Goal: Find specific page/section: Find specific page/section

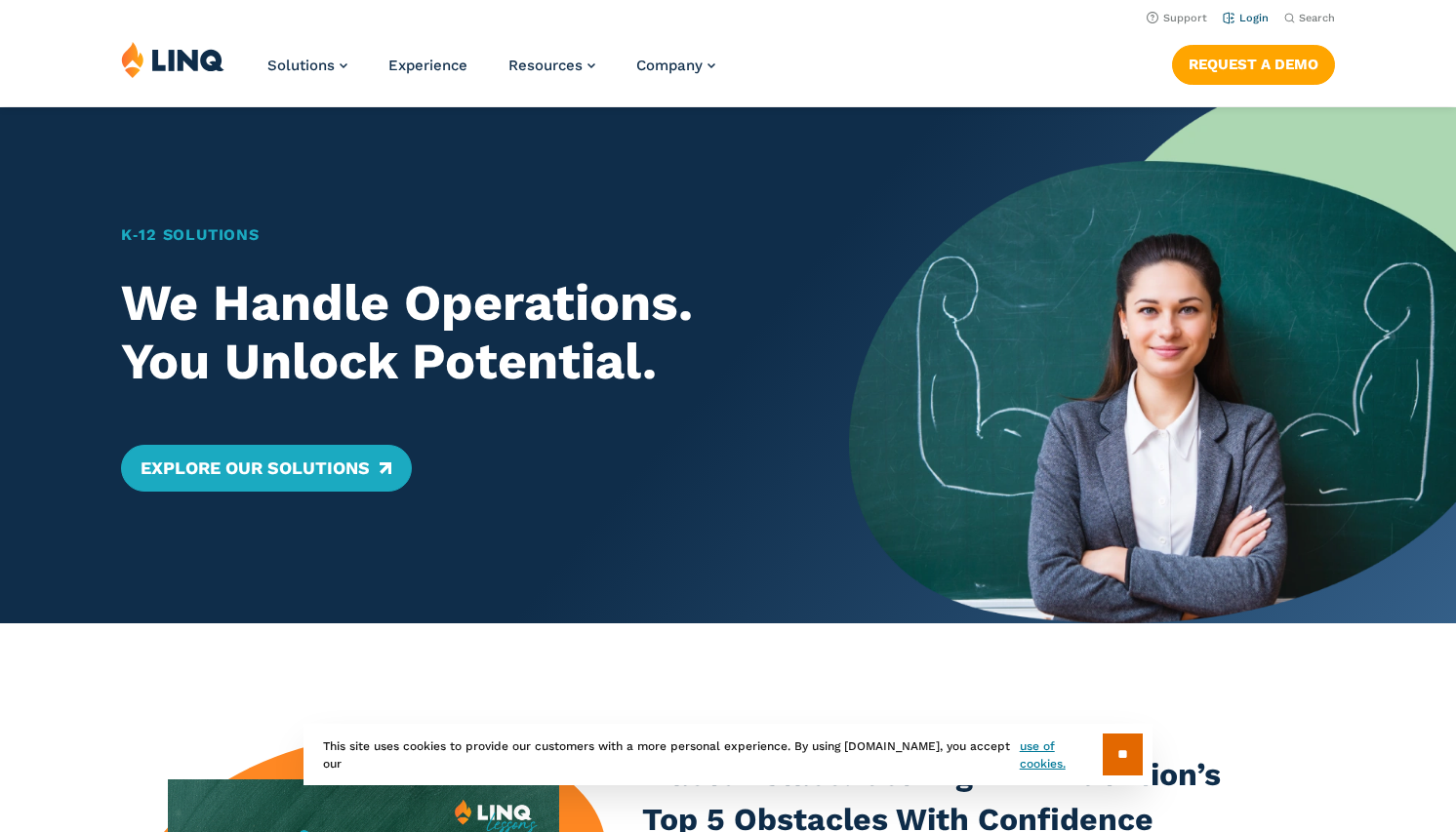
click at [1253, 15] on link "Login" at bounding box center [1245, 18] width 46 height 13
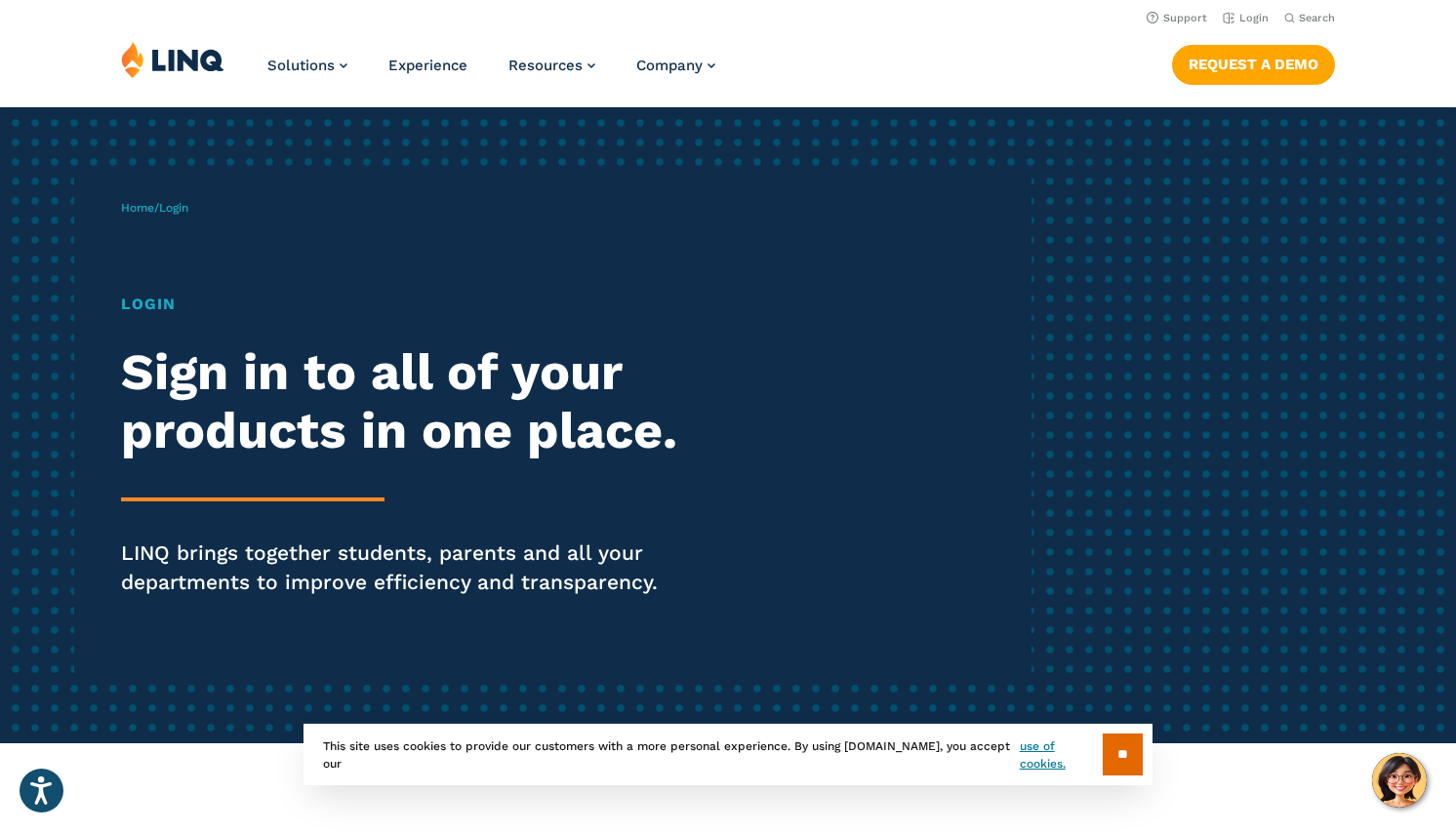
click at [156, 303] on h1 "Login" at bounding box center [401, 305] width 561 height 24
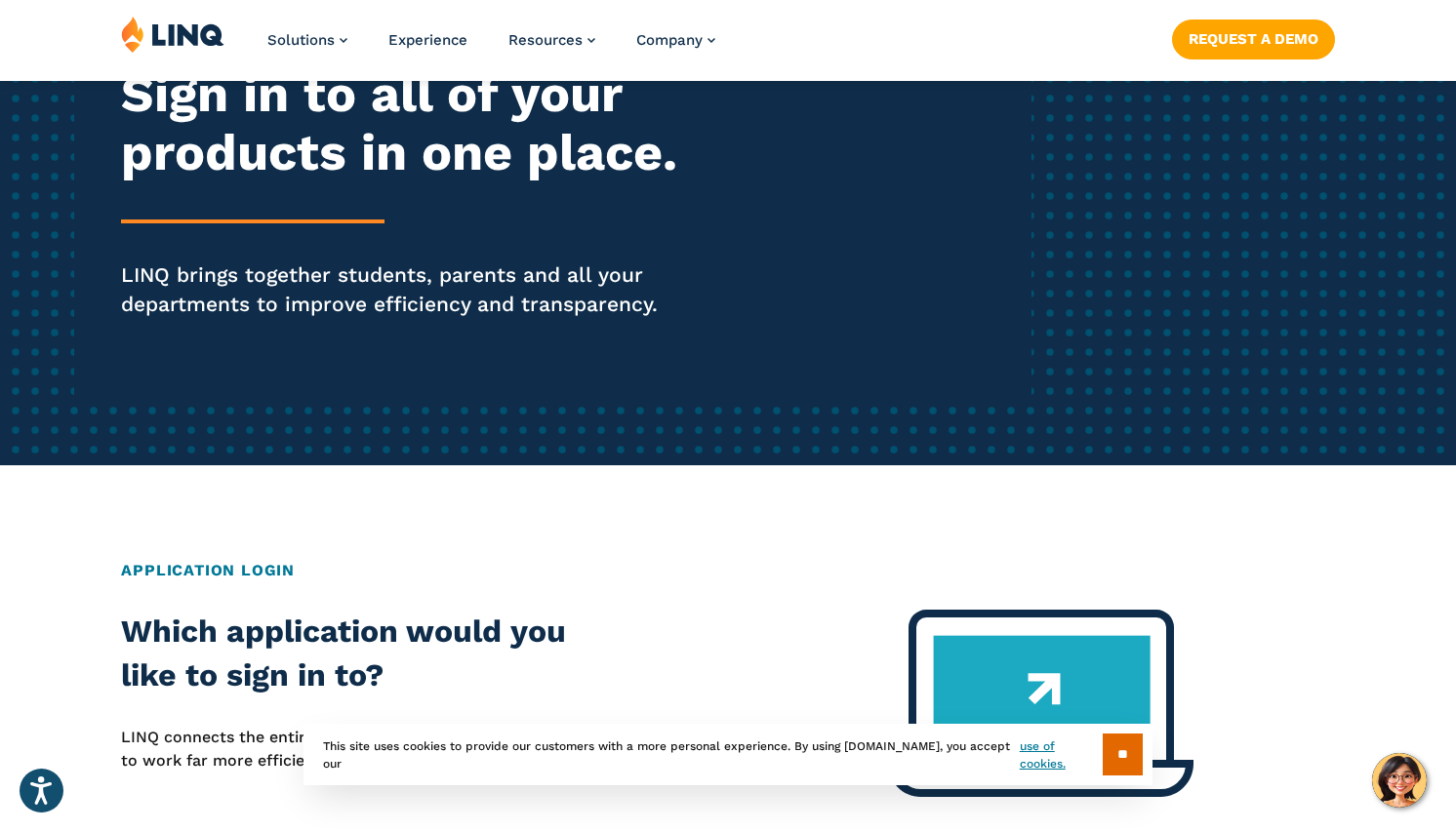
scroll to position [293, 0]
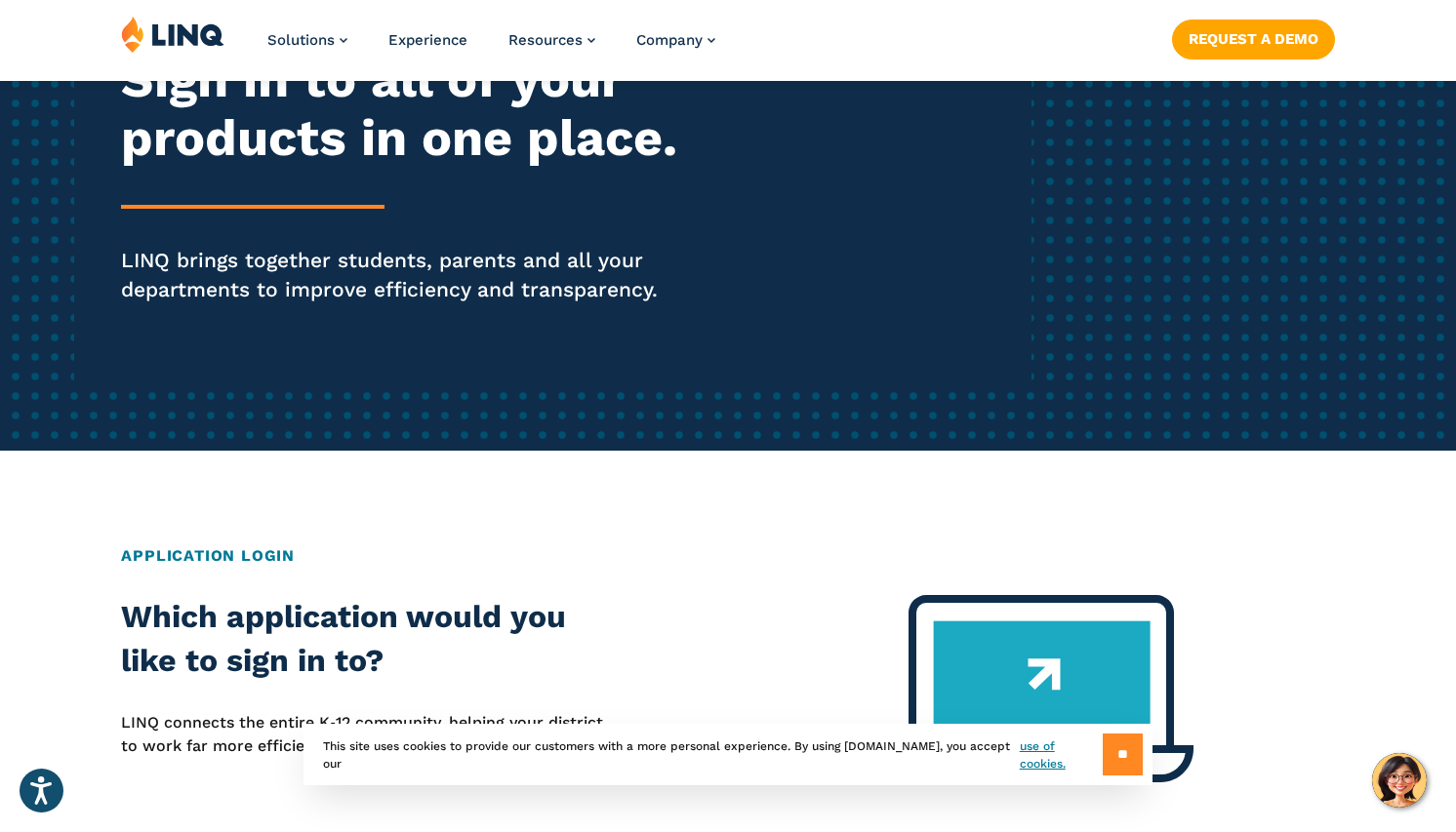
click at [1114, 753] on input "**" at bounding box center [1122, 755] width 40 height 42
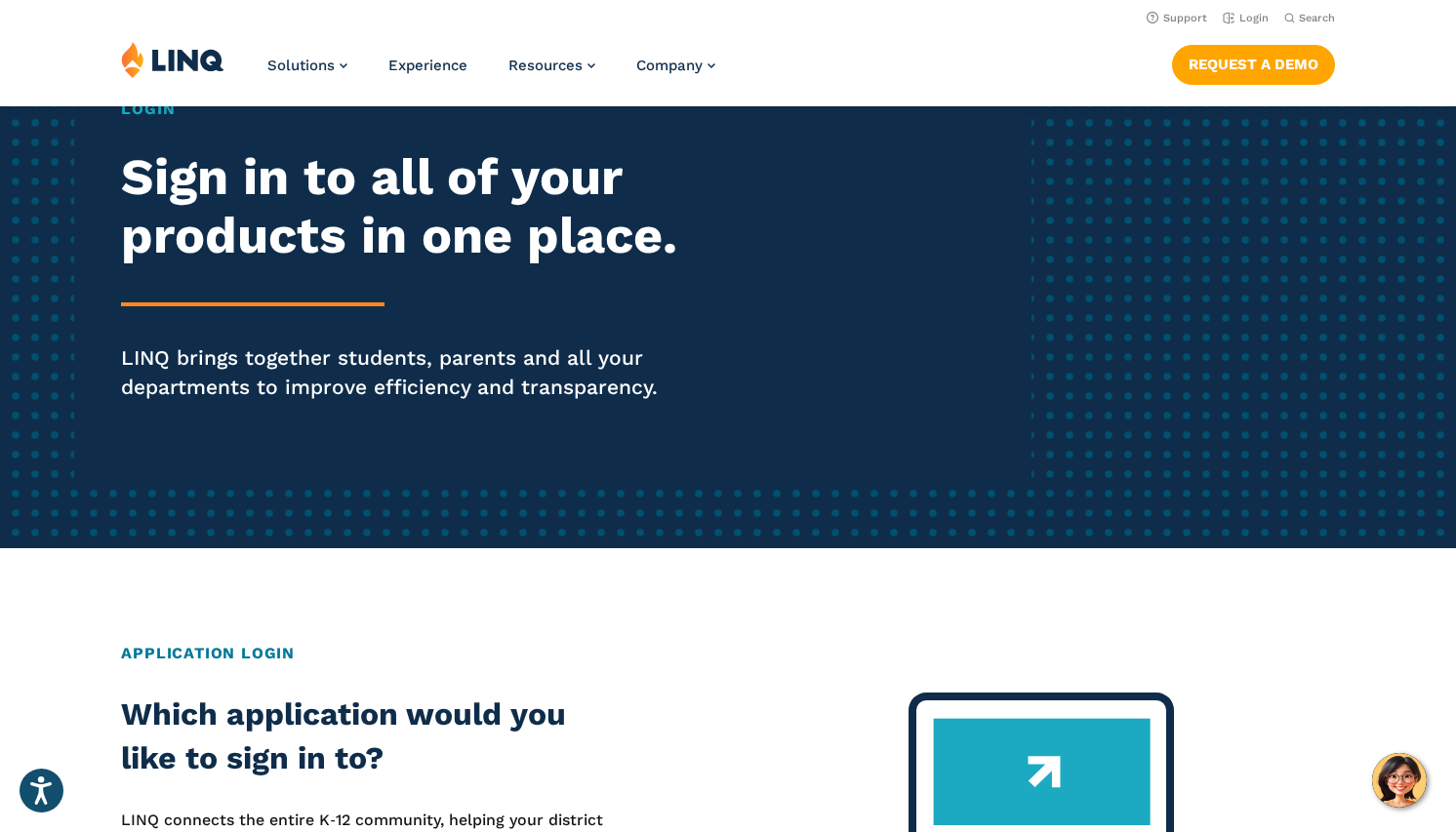
scroll to position [0, 0]
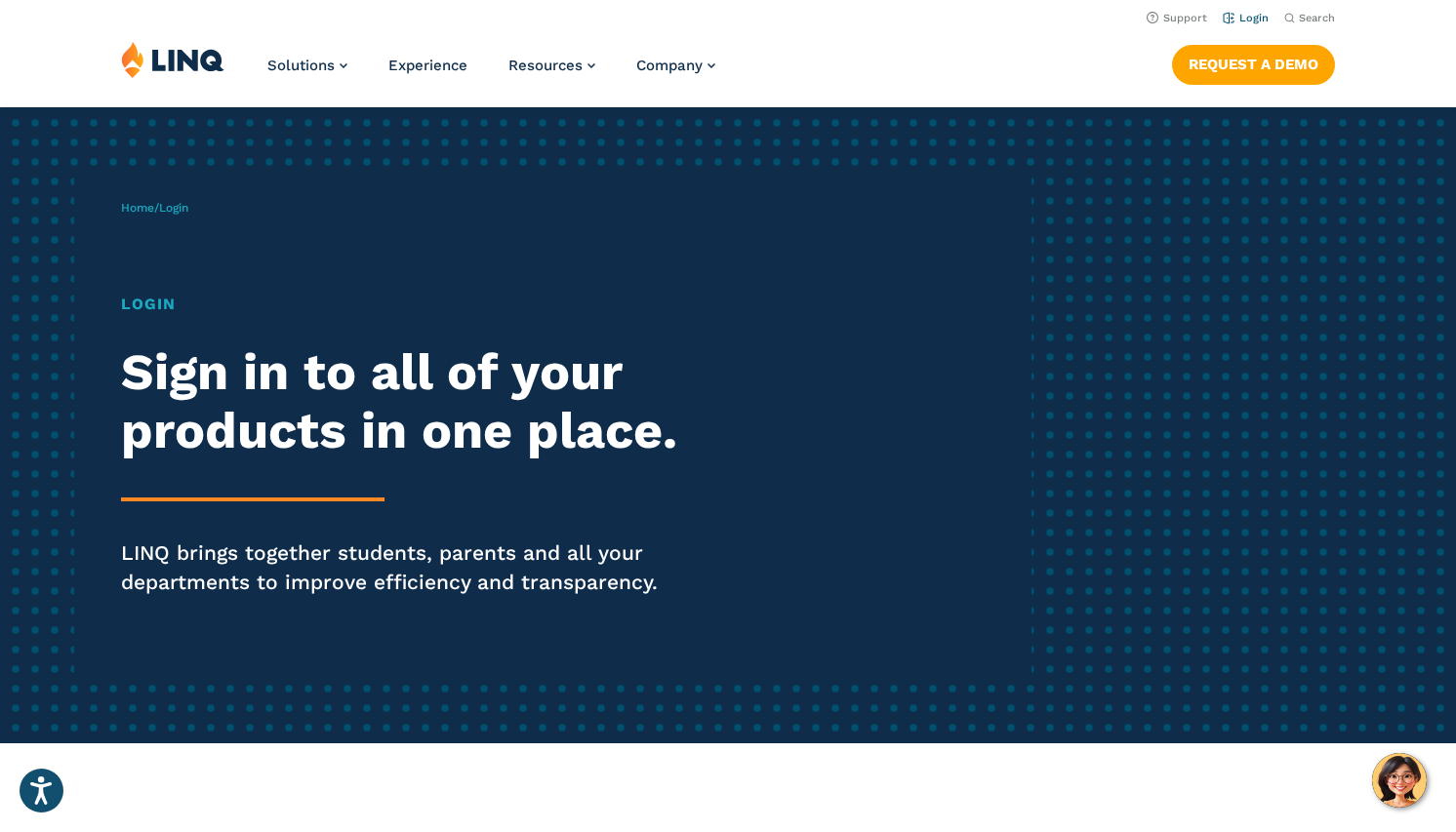
click at [1255, 14] on link "Login" at bounding box center [1245, 18] width 46 height 13
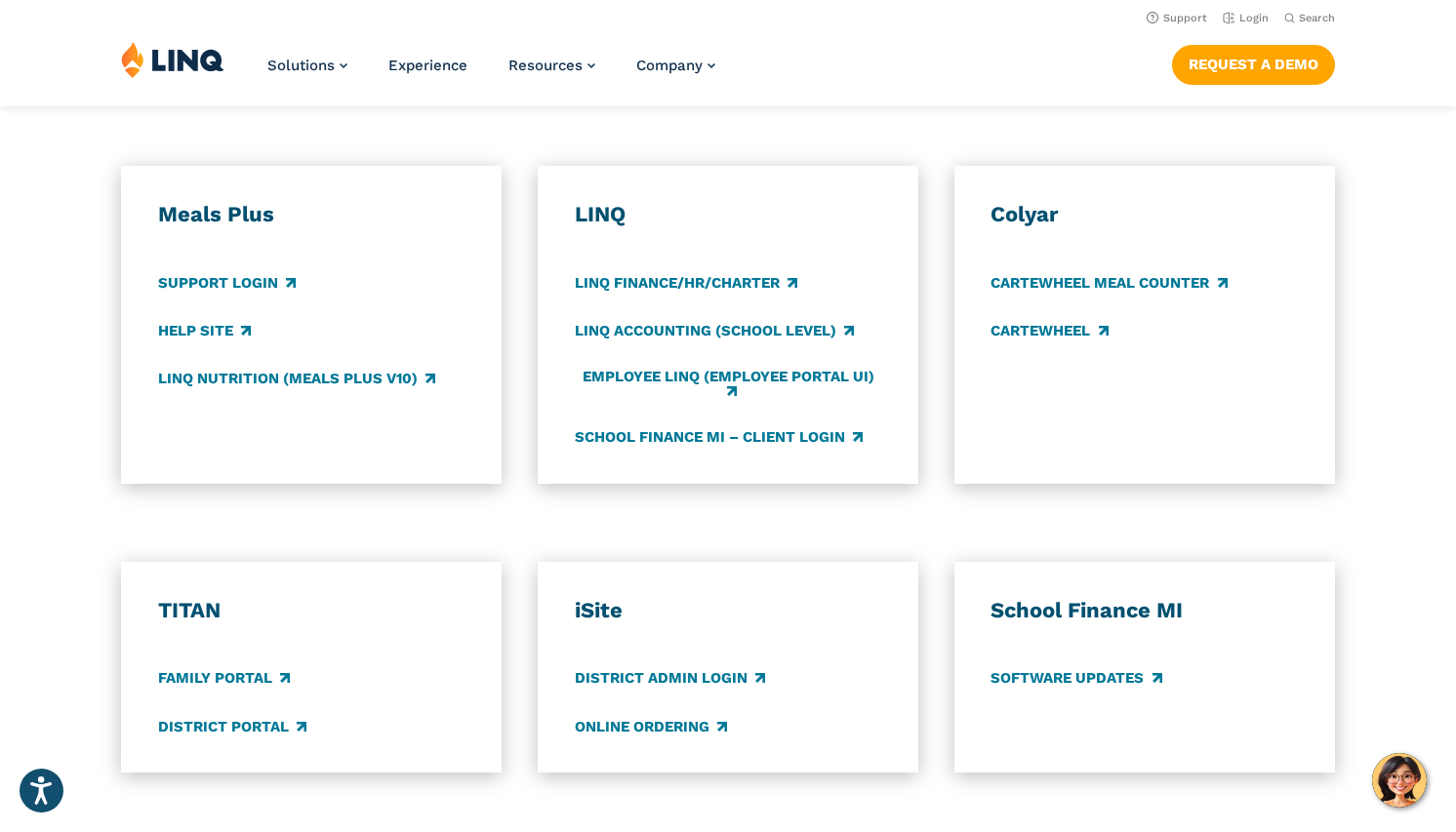
scroll to position [976, 0]
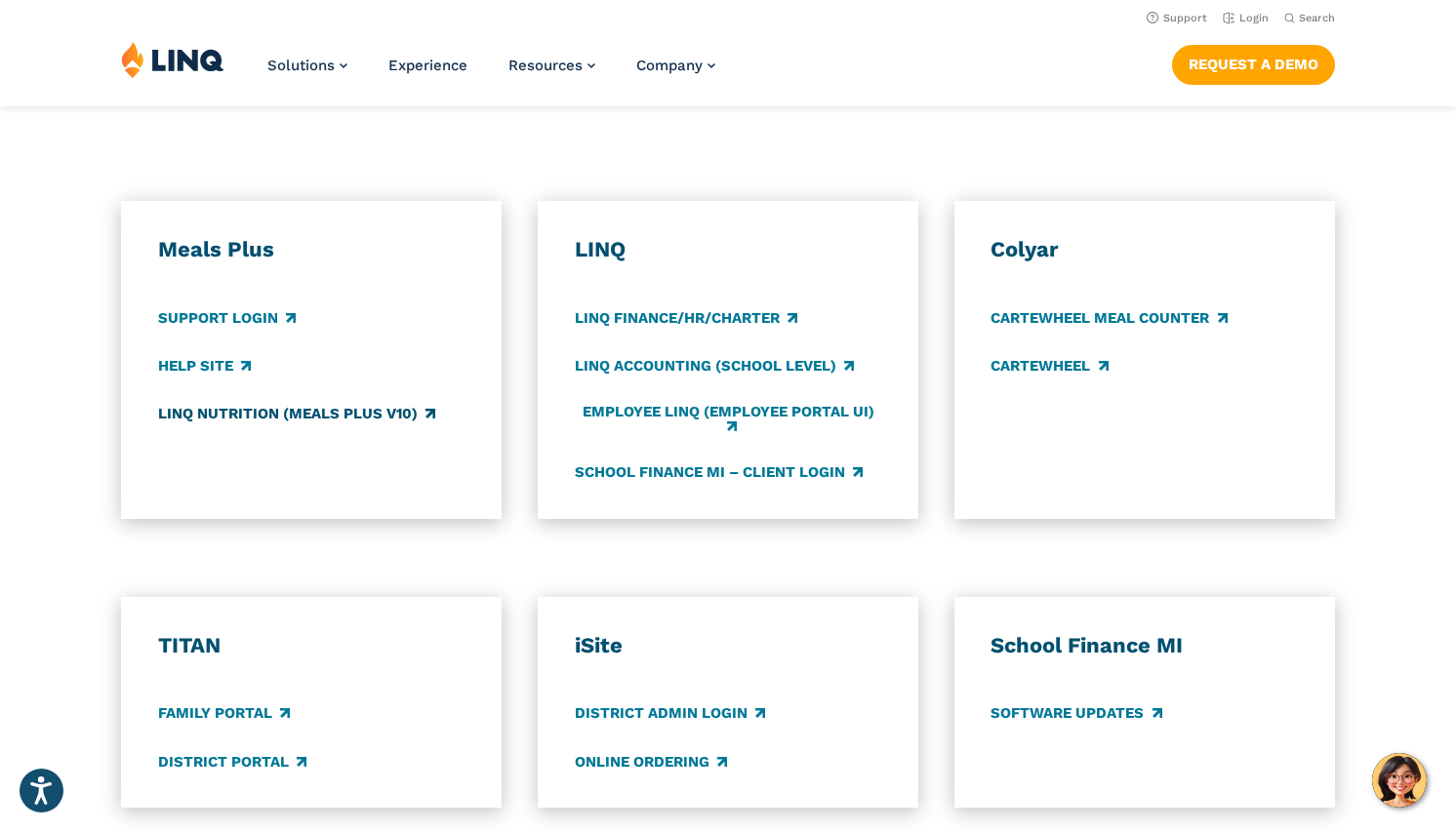
click at [275, 414] on link "LINQ Nutrition (Meals Plus v10)" at bounding box center [296, 414] width 277 height 22
click at [170, 70] on img at bounding box center [172, 60] width 104 height 37
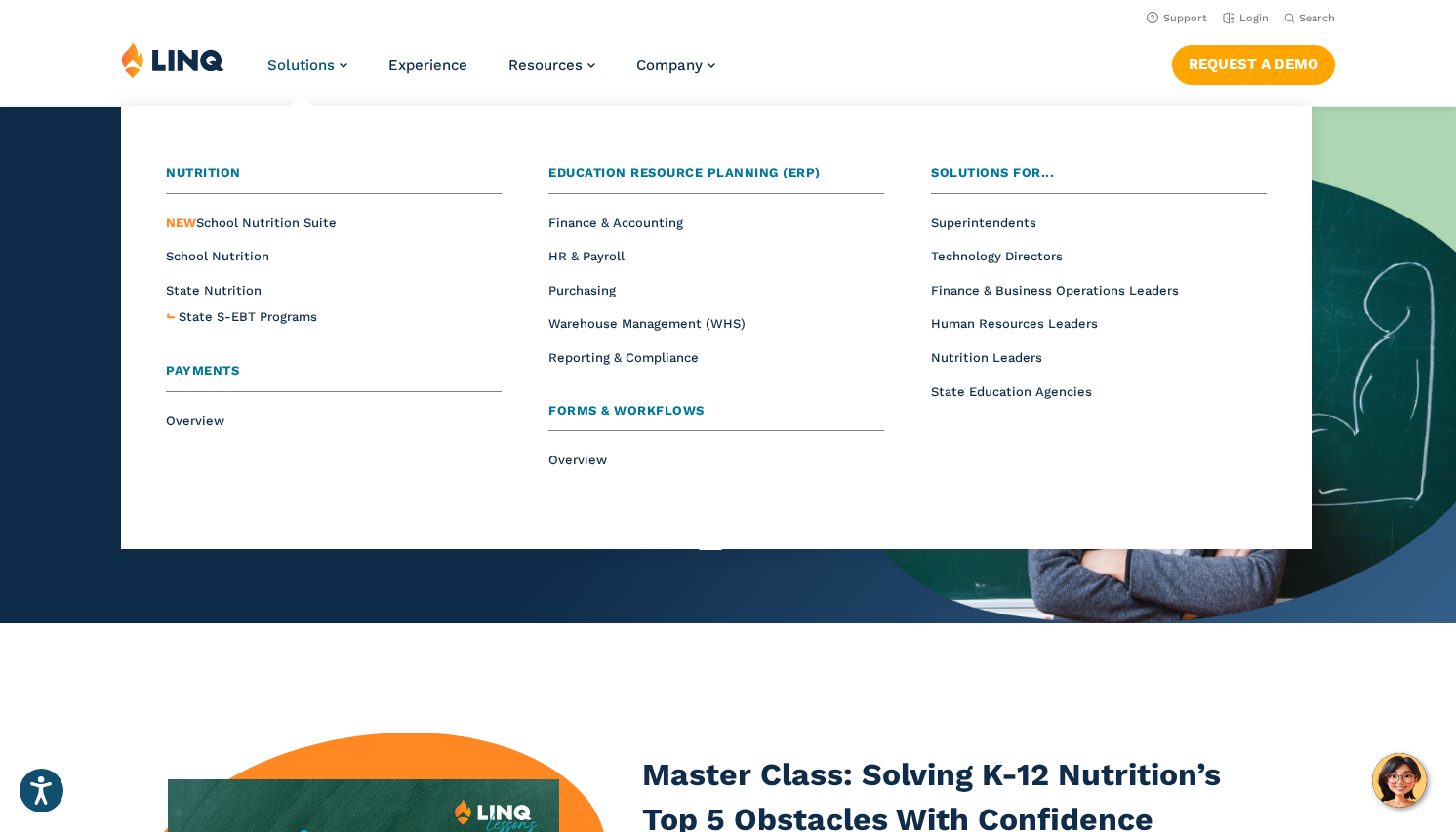
click at [209, 369] on span "Payments" at bounding box center [202, 369] width 73 height 15
